Goal: Task Accomplishment & Management: Manage account settings

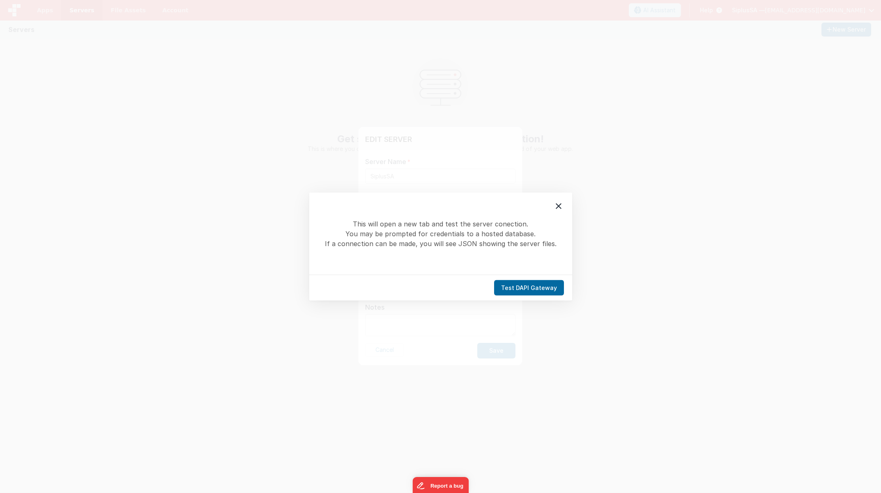
click at [512, 280] on div "Test DAPI Gateway" at bounding box center [440, 288] width 263 height 26
click at [523, 288] on button "Test DAPI Gateway" at bounding box center [529, 288] width 70 height 16
click at [558, 292] on button "Test DAPI Gateway" at bounding box center [529, 288] width 70 height 16
click at [528, 287] on button "Test DAPI Gateway" at bounding box center [529, 288] width 70 height 16
click at [557, 209] on icon at bounding box center [558, 207] width 10 height 10
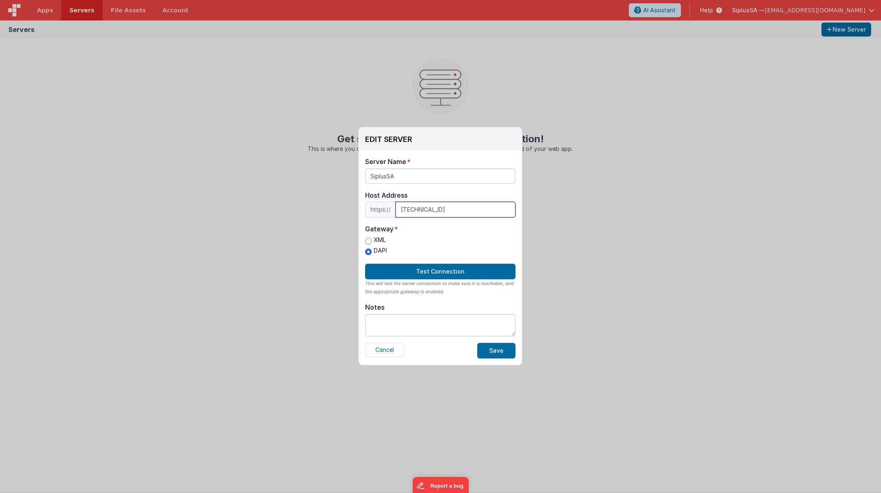
drag, startPoint x: 445, startPoint y: 209, endPoint x: 339, endPoint y: 188, distance: 107.6
click at [339, 188] on div "EDIT SERVER Delete Server Delete Server Name SiplusSA Host Address https:// [TE…" at bounding box center [440, 246] width 881 height 493
paste input "[DOMAIN_NAME]"
type input "[DOMAIN_NAME]"
click at [480, 275] on button "Test Connection" at bounding box center [440, 272] width 150 height 16
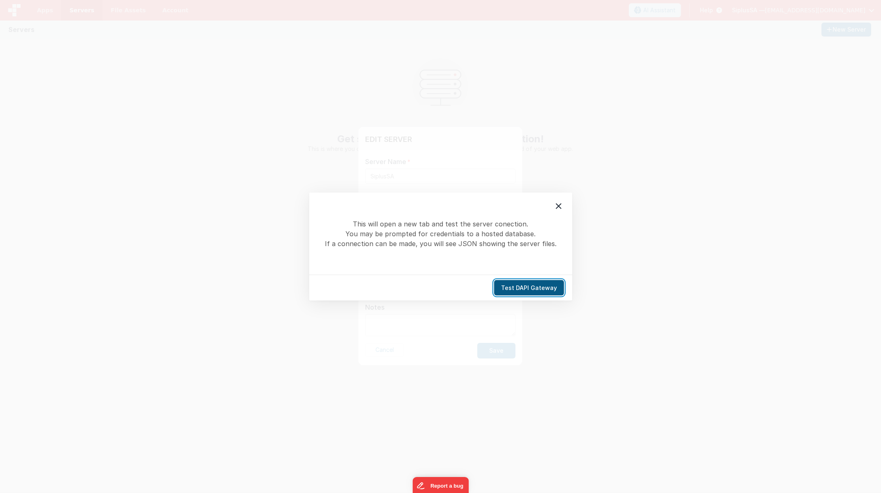
click at [526, 286] on button "Test DAPI Gateway" at bounding box center [529, 288] width 70 height 16
click at [527, 289] on button "Test DAPI Gateway" at bounding box center [529, 288] width 70 height 16
click at [561, 205] on icon at bounding box center [558, 207] width 10 height 10
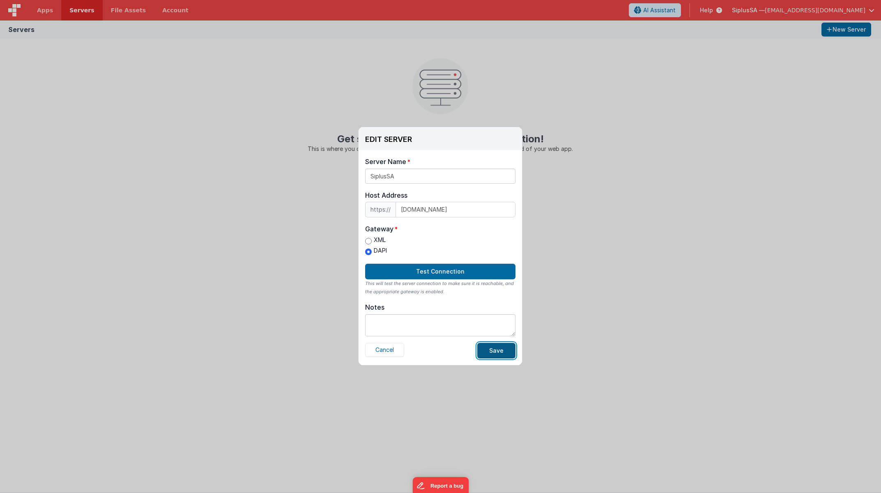
click at [501, 356] on button "Save" at bounding box center [496, 351] width 38 height 16
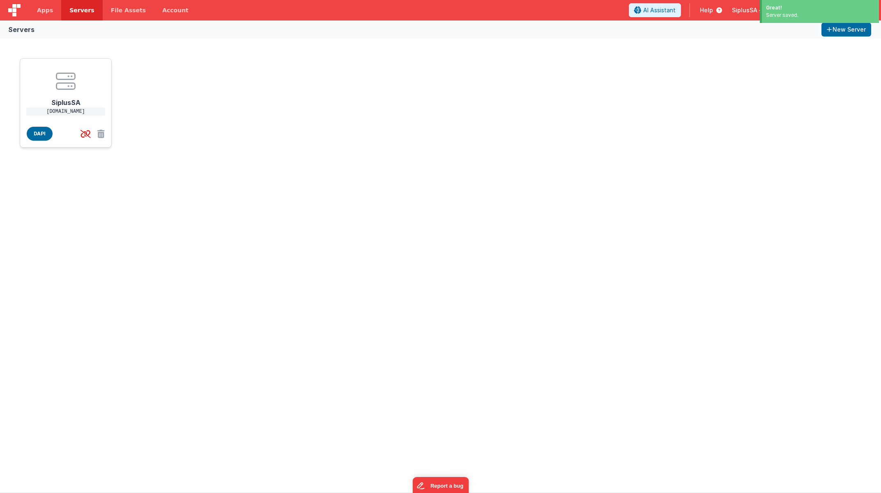
click at [71, 80] on icon at bounding box center [66, 81] width 20 height 20
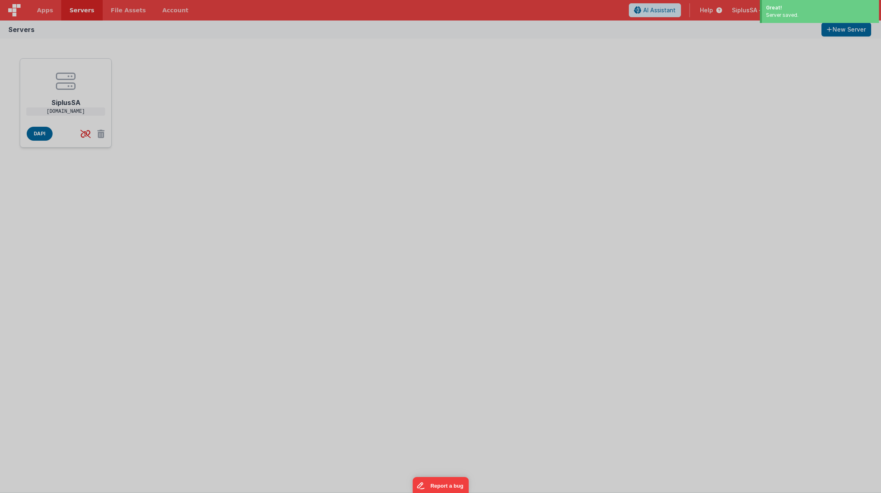
click at [71, 80] on div "EDIT SERVER Delete Server Delete Server Name SiplusSA Host Address https:// [DO…" at bounding box center [440, 246] width 881 height 493
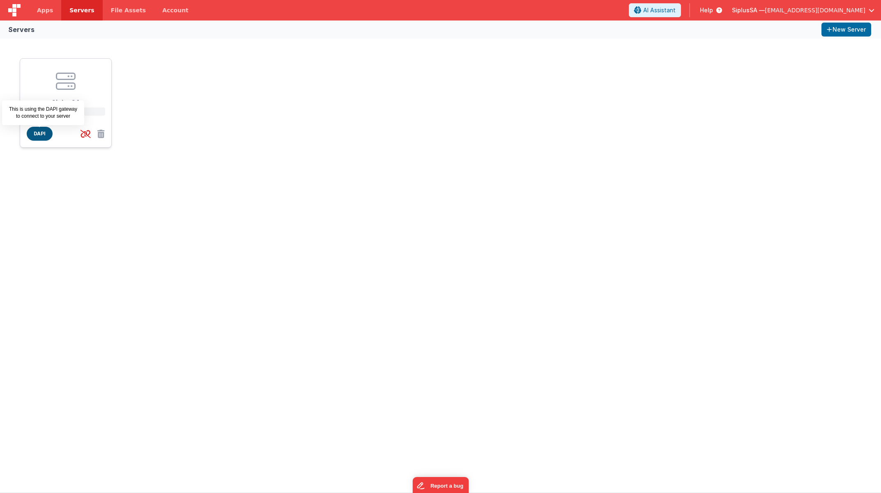
click at [45, 136] on span "DAPI" at bounding box center [40, 134] width 26 height 14
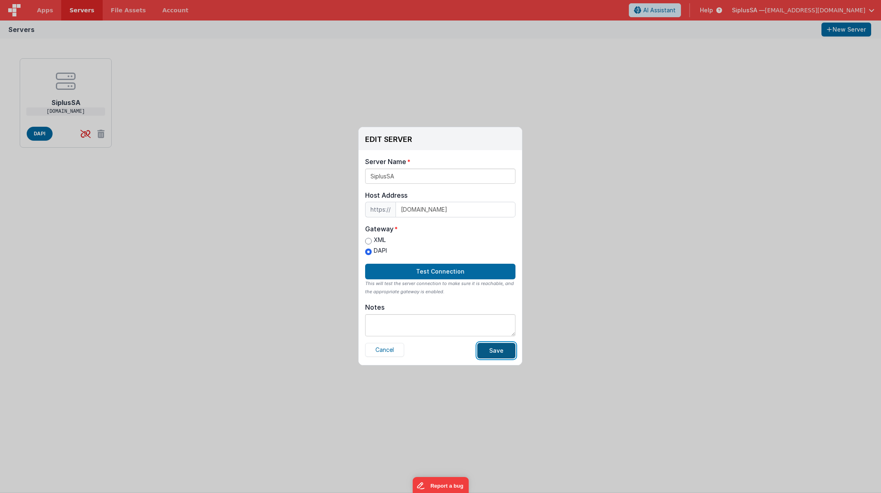
click at [504, 352] on button "Save" at bounding box center [496, 351] width 38 height 16
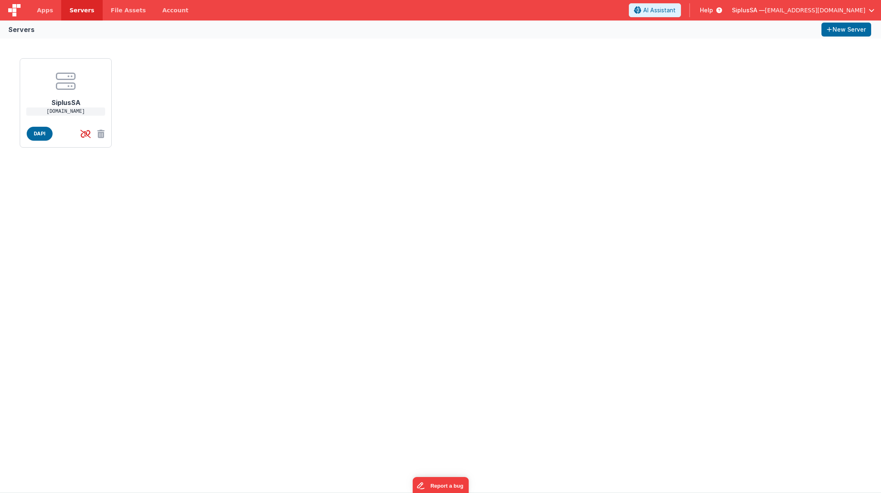
click at [165, 60] on div "SiplusSA [DOMAIN_NAME] DAPI" at bounding box center [440, 103] width 848 height 96
click at [84, 135] on icon at bounding box center [85, 134] width 17 height 14
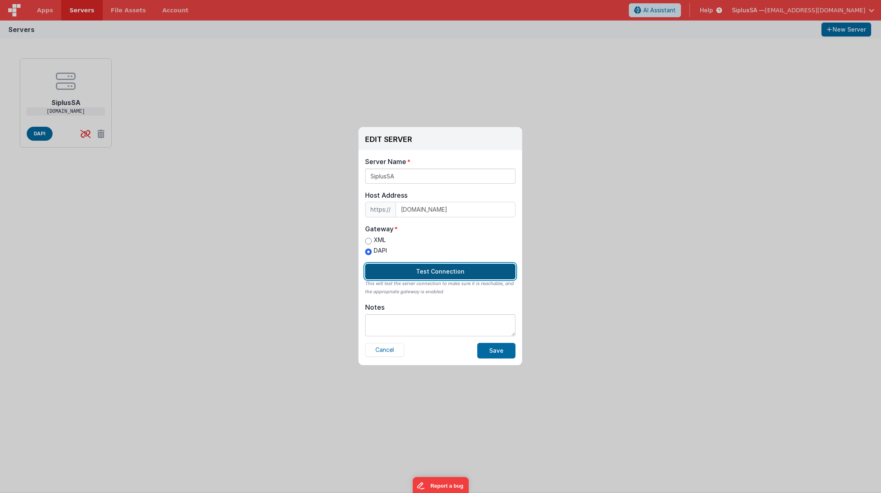
click at [493, 275] on button "Test Connection" at bounding box center [440, 272] width 150 height 16
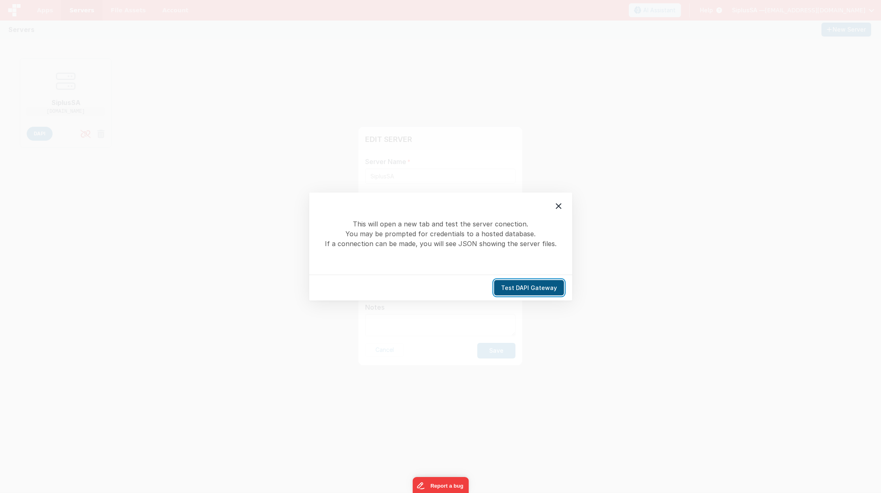
click at [531, 283] on button "Test DAPI Gateway" at bounding box center [529, 288] width 70 height 16
click at [560, 207] on icon at bounding box center [558, 207] width 10 height 10
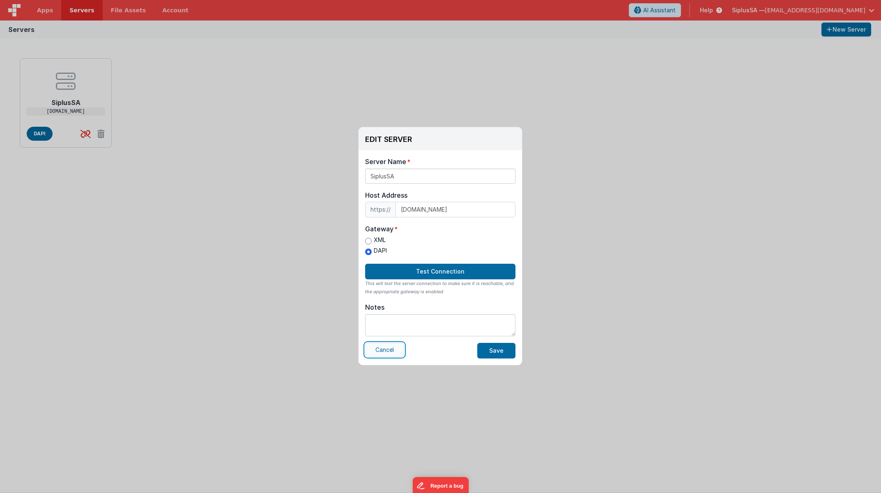
click at [380, 352] on button "Cancel" at bounding box center [384, 350] width 39 height 14
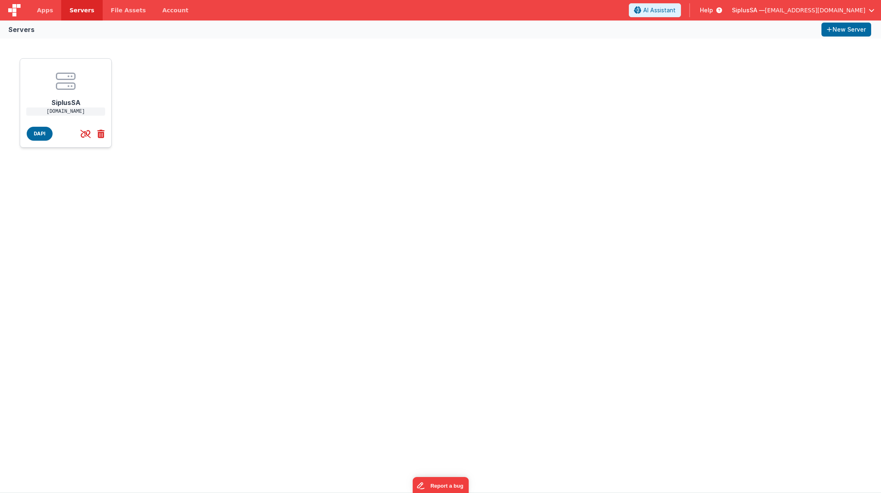
click at [99, 135] on icon at bounding box center [99, 134] width 11 height 14
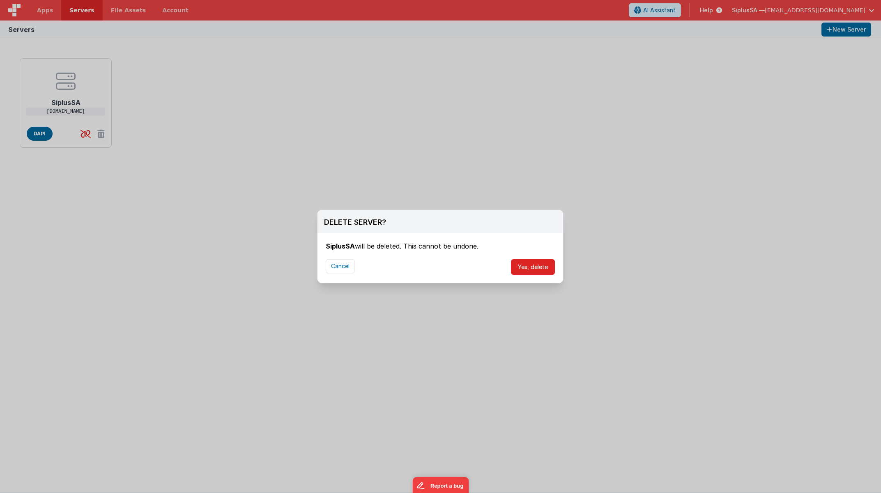
click at [544, 268] on button "Yes, delete" at bounding box center [533, 267] width 44 height 16
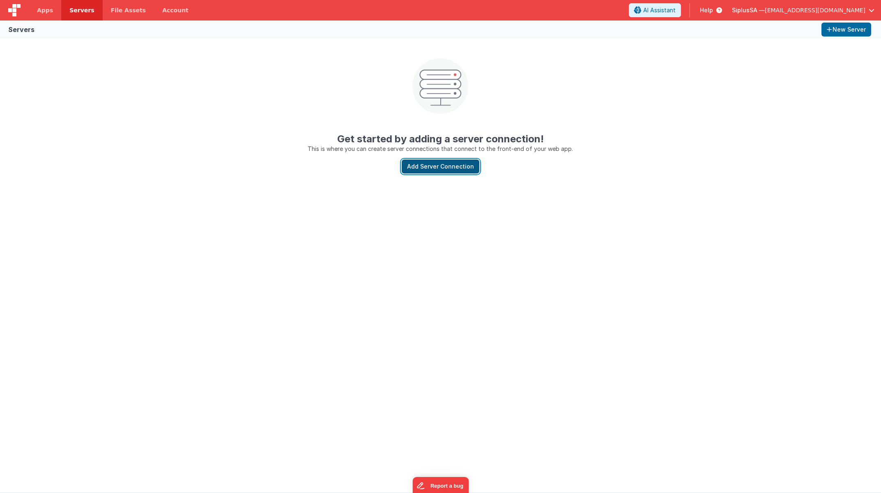
click at [452, 165] on button "Add Server Connection" at bounding box center [440, 167] width 78 height 14
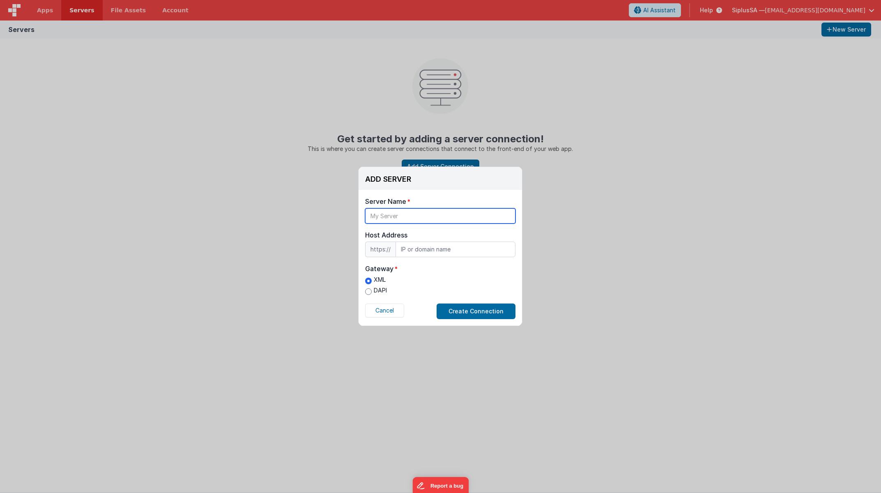
click at [428, 220] on input "text" at bounding box center [440, 216] width 150 height 15
type input "siplus"
paste input "DAPI server"
type input "DAPI server"
paste input "[DOMAIN_NAME]"
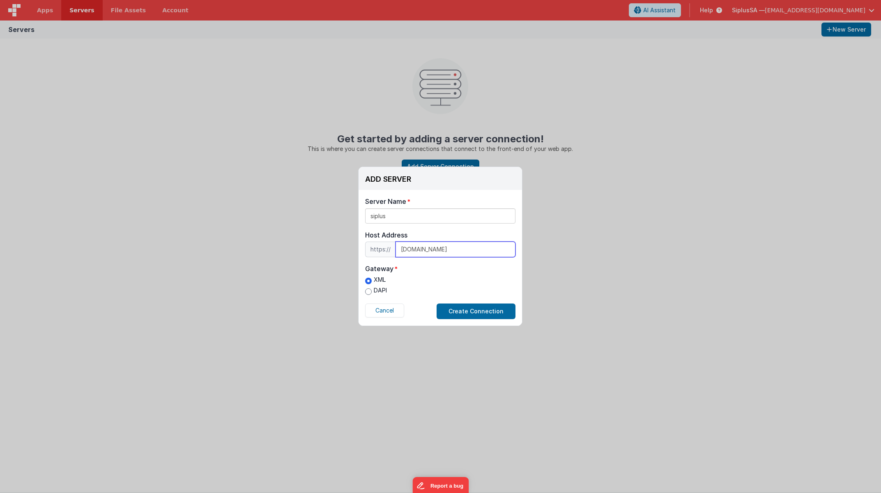
type input "[DOMAIN_NAME]"
click at [374, 293] on label "DAPI" at bounding box center [376, 291] width 22 height 9
click at [372, 293] on input "DAPI" at bounding box center [368, 292] width 7 height 7
radio input "true"
click at [467, 315] on button "Create Connection" at bounding box center [475, 312] width 79 height 16
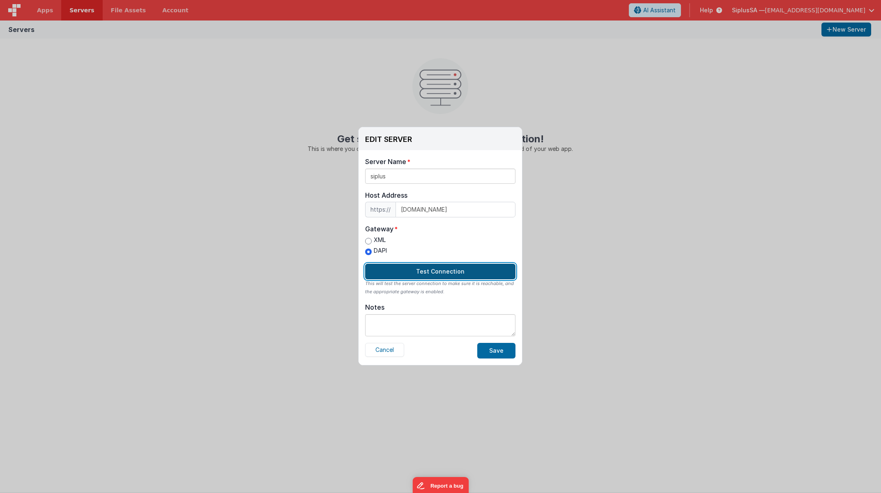
click at [451, 275] on button "Test Connection" at bounding box center [440, 272] width 150 height 16
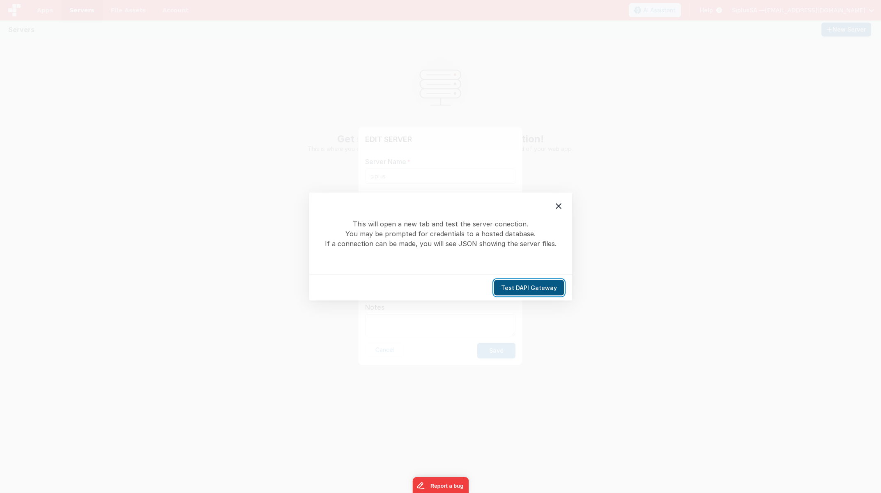
click at [530, 283] on button "Test DAPI Gateway" at bounding box center [529, 288] width 70 height 16
click at [562, 203] on icon at bounding box center [558, 207] width 10 height 10
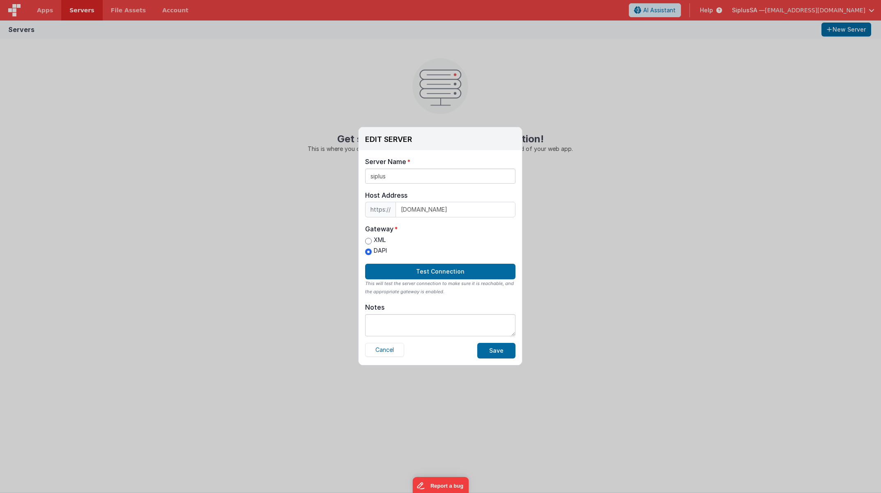
click at [842, 10] on div "EDIT SERVER Delete Server Delete Server Name siplus Host Address https:// [DOMA…" at bounding box center [440, 246] width 881 height 493
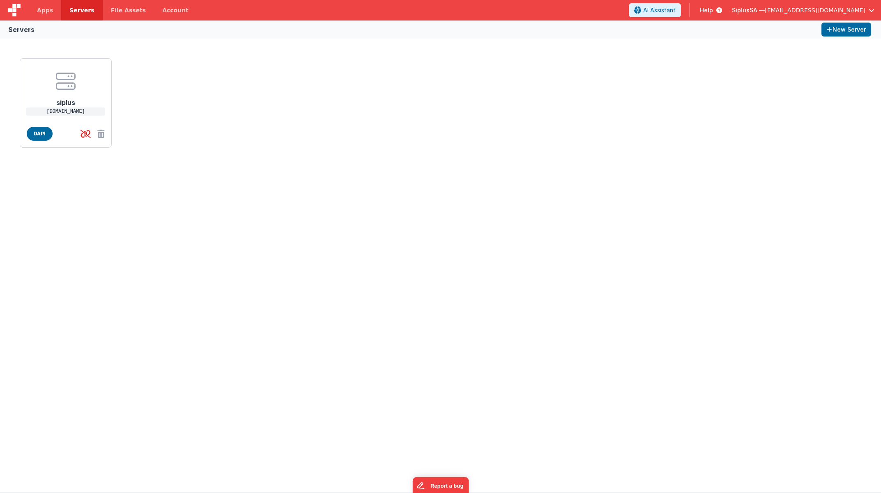
click at [871, 11] on span "button" at bounding box center [871, 10] width 6 height 6
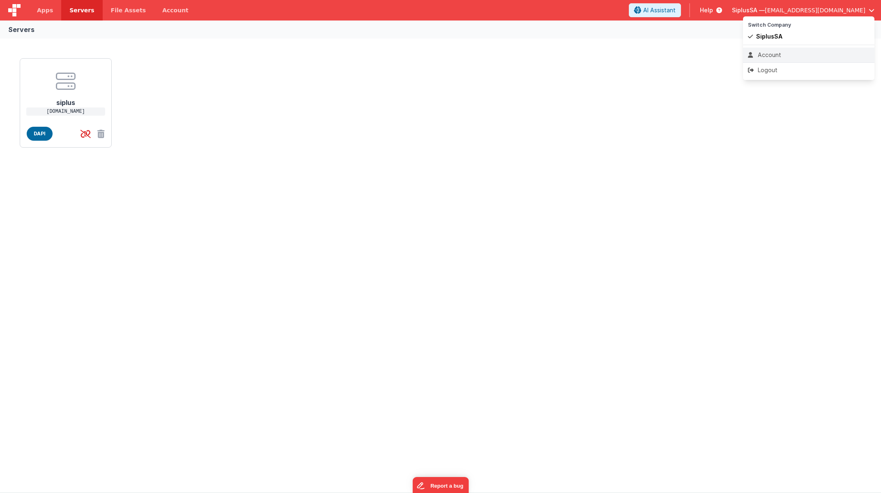
click at [785, 51] on div "Account" at bounding box center [809, 55] width 122 height 8
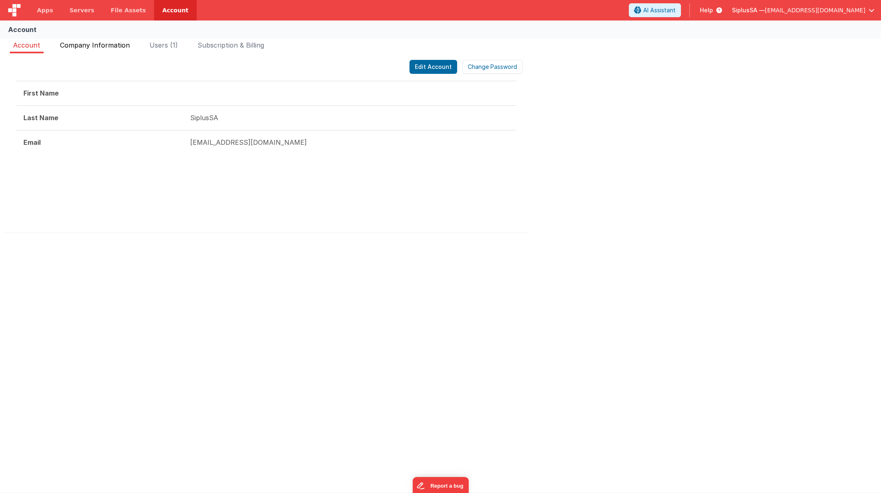
click at [107, 47] on span "Company Information" at bounding box center [95, 45] width 70 height 8
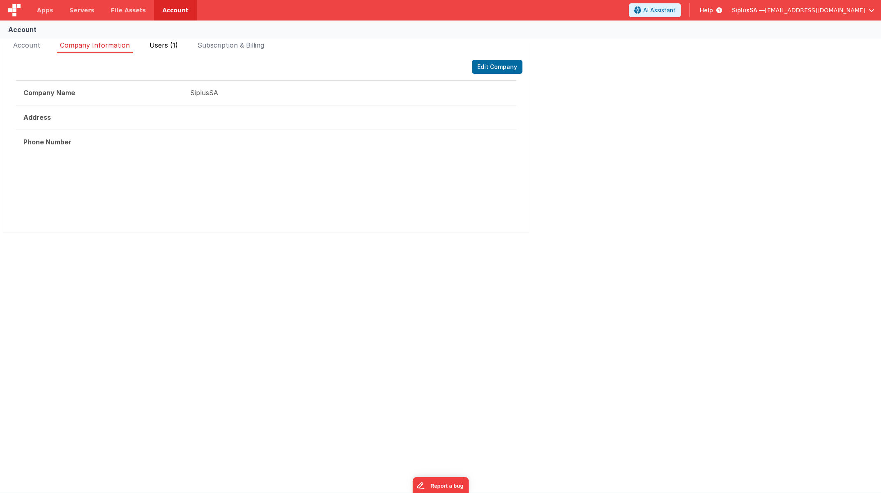
click at [176, 46] on span "Users (1)" at bounding box center [163, 45] width 28 height 8
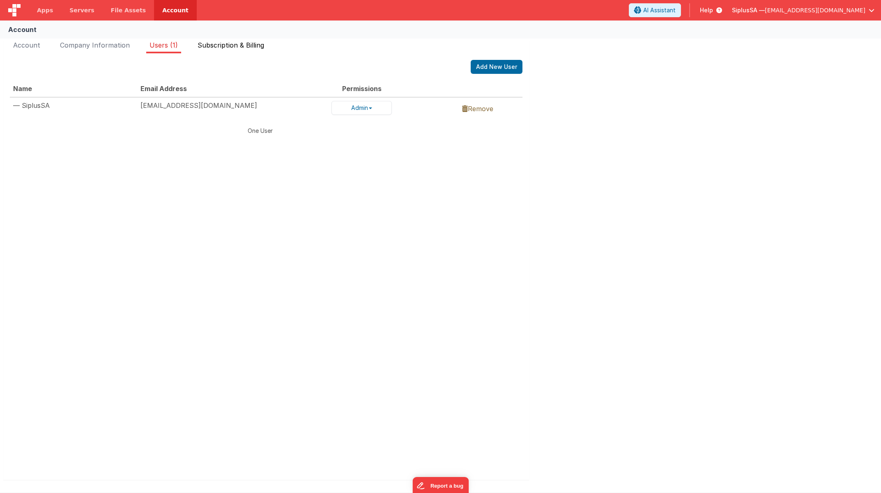
click at [215, 48] on span "Subscription & Billing" at bounding box center [230, 45] width 67 height 8
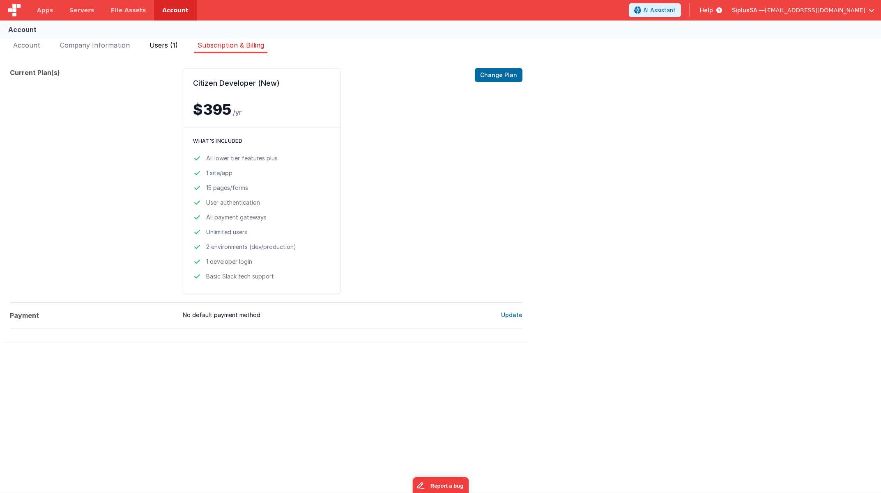
click at [166, 48] on span "Users (1)" at bounding box center [163, 45] width 28 height 8
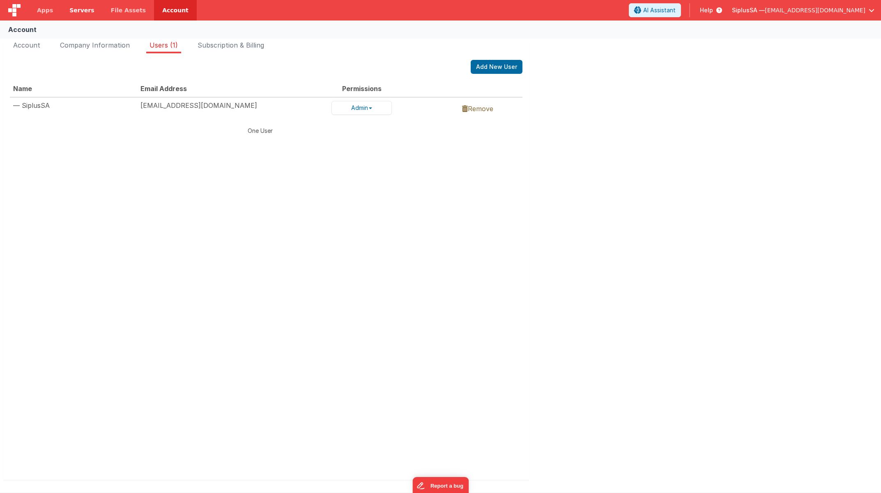
click at [78, 10] on span "Servers" at bounding box center [81, 10] width 25 height 8
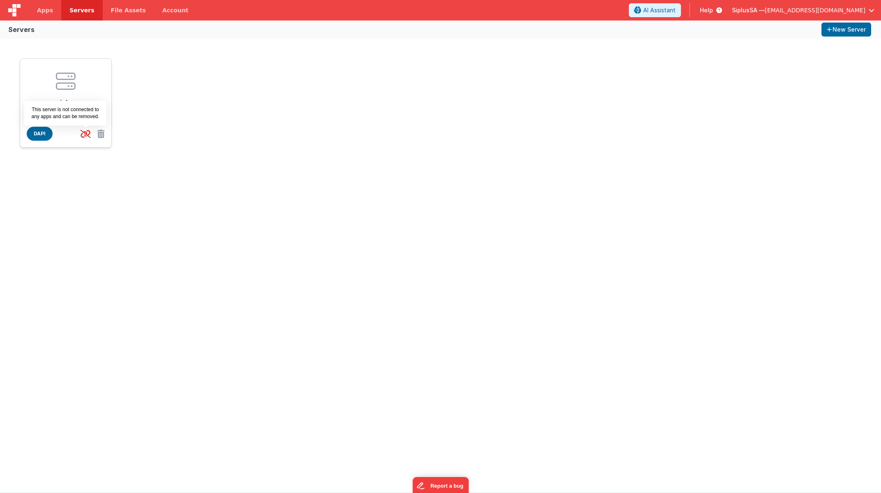
click at [86, 131] on icon at bounding box center [85, 134] width 17 height 14
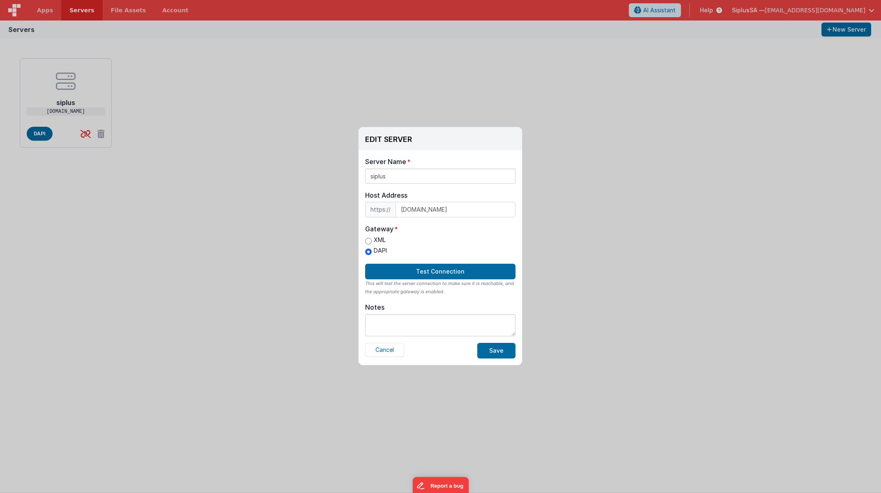
click at [479, 263] on div "Server Name siplus Host Address https:// [DOMAIN_NAME] Host Address [DOMAIN_NAM…" at bounding box center [439, 257] width 163 height 215
click at [483, 267] on button "Test Connection" at bounding box center [440, 272] width 150 height 16
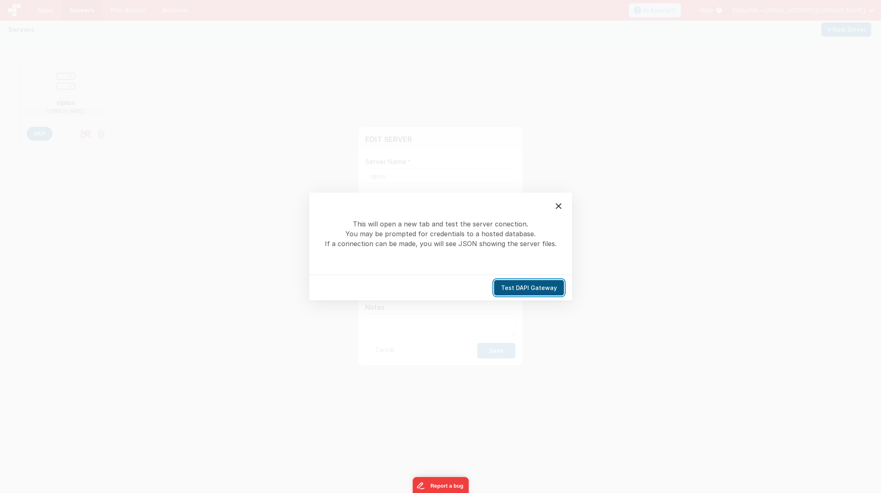
click at [532, 289] on button "Test DAPI Gateway" at bounding box center [529, 288] width 70 height 16
